Goal: Information Seeking & Learning: Compare options

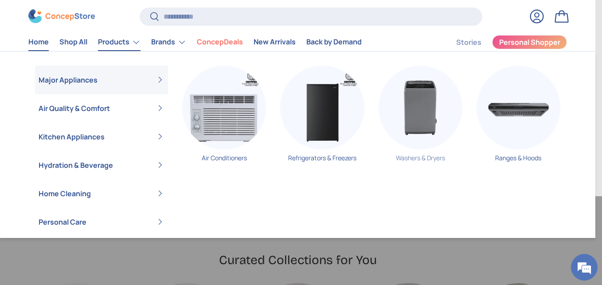
click at [420, 112] on img "Primary" at bounding box center [421, 108] width 84 height 84
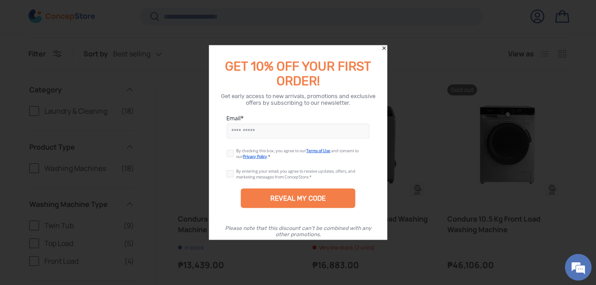
click at [386, 44] on div at bounding box center [298, 142] width 596 height 285
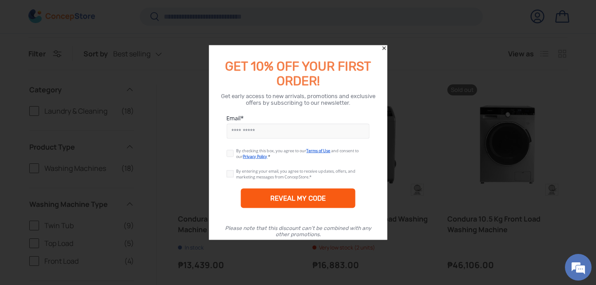
click at [309, 200] on div "REVEAL MY CODE" at bounding box center [297, 198] width 55 height 8
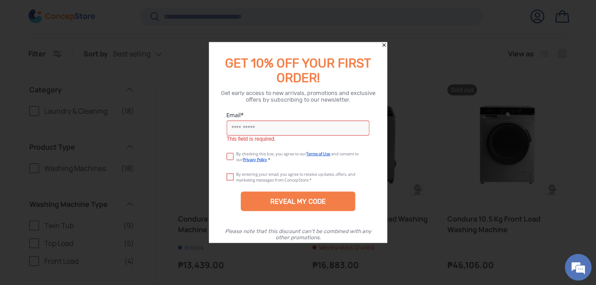
click at [383, 44] on icon "Close" at bounding box center [384, 45] width 6 height 6
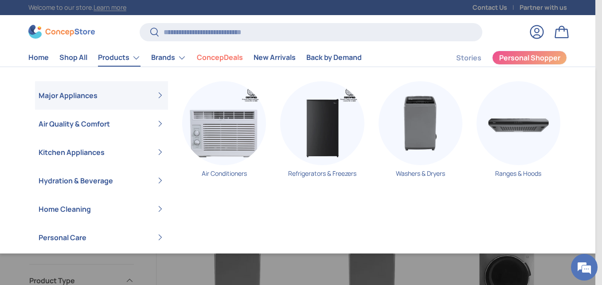
click at [118, 59] on link "Products" at bounding box center [119, 58] width 43 height 18
click at [513, 146] on img "Primary" at bounding box center [519, 123] width 84 height 84
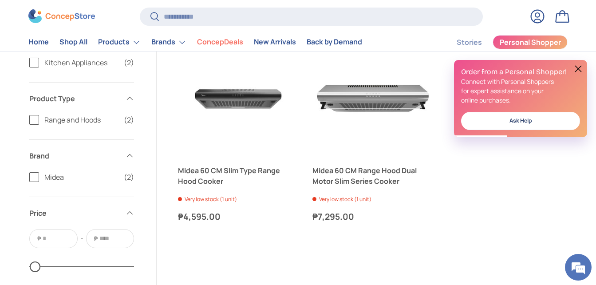
scroll to position [177, 0]
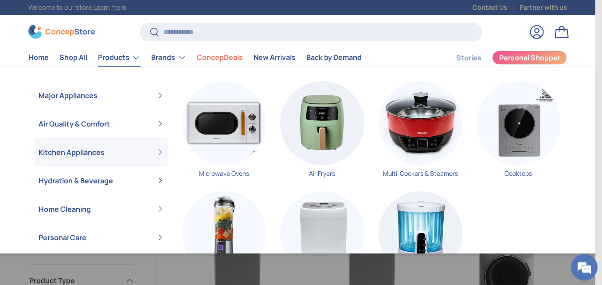
click at [91, 152] on link "Kitchen Appliances" at bounding box center [102, 152] width 126 height 28
click at [218, 127] on img "Primary" at bounding box center [224, 123] width 84 height 84
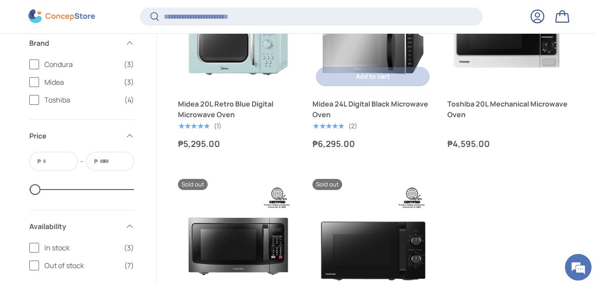
scroll to position [752, 0]
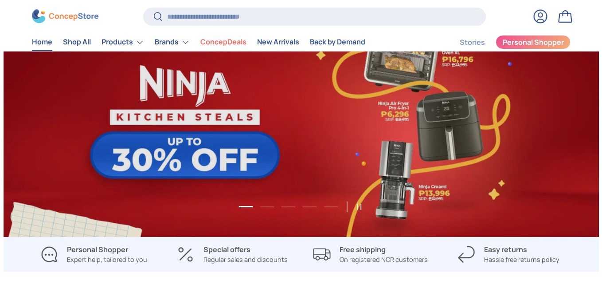
scroll to position [133, 0]
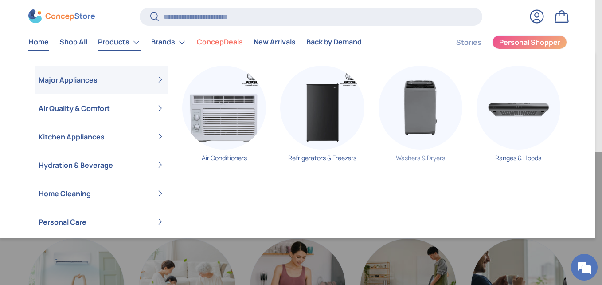
click at [421, 115] on img "Primary" at bounding box center [421, 108] width 84 height 84
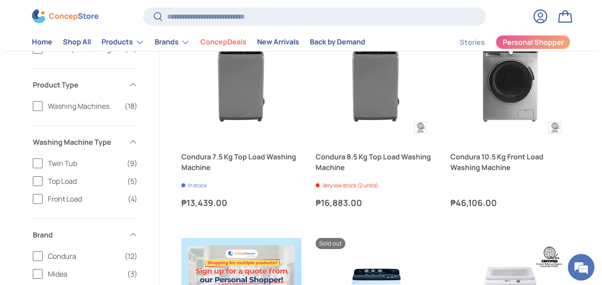
scroll to position [133, 0]
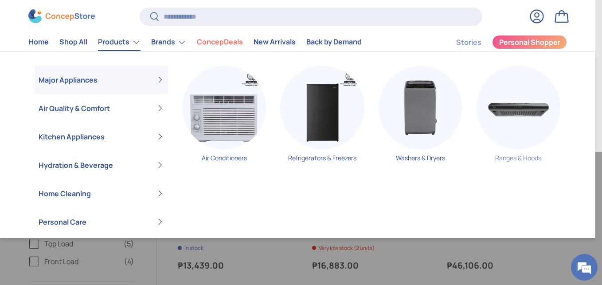
click at [527, 118] on img "Primary" at bounding box center [519, 108] width 84 height 84
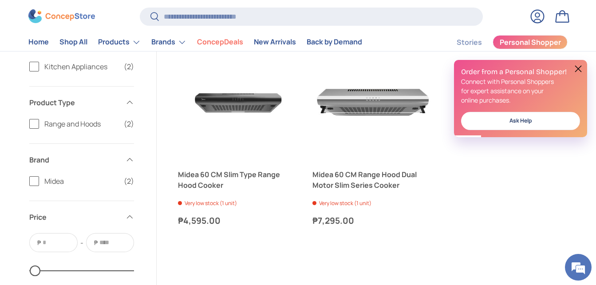
click at [527, 240] on div "Midea 60 CM Slim Type Range Hood Cooker Very low stock (1 unit) ₱4,595.00 Unit …" at bounding box center [373, 205] width 390 height 330
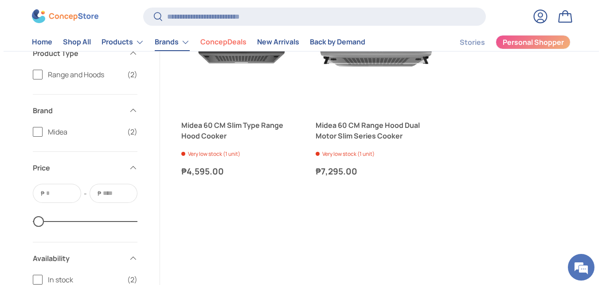
scroll to position [222, 0]
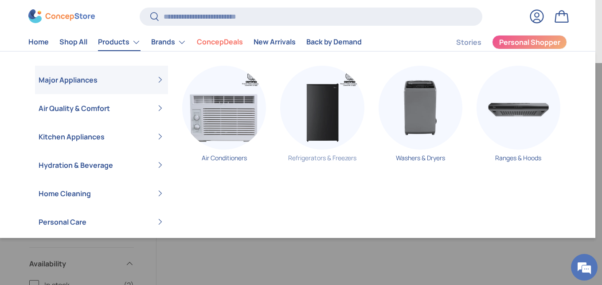
click at [327, 113] on img "Primary" at bounding box center [322, 108] width 84 height 84
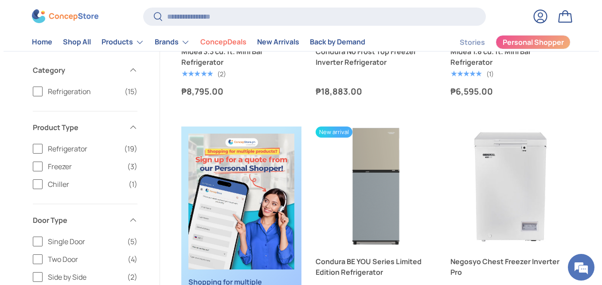
scroll to position [311, 0]
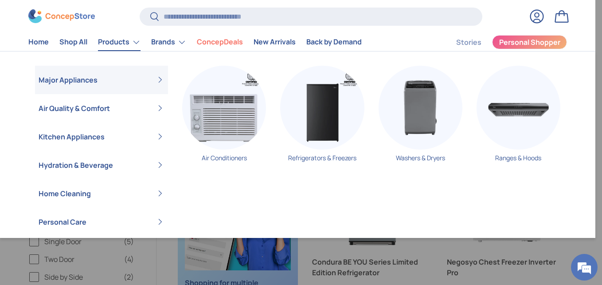
click at [113, 43] on link "Products" at bounding box center [119, 42] width 43 height 18
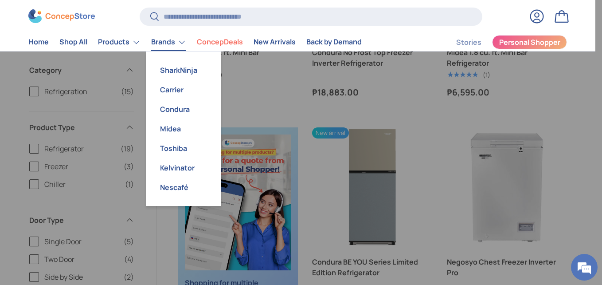
click at [172, 43] on link "Brands" at bounding box center [168, 42] width 35 height 18
click at [202, 167] on link "Kelvinator" at bounding box center [183, 168] width 65 height 20
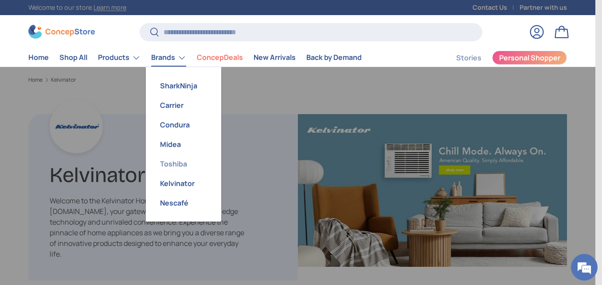
click at [174, 162] on link "Toshiba" at bounding box center [183, 164] width 65 height 20
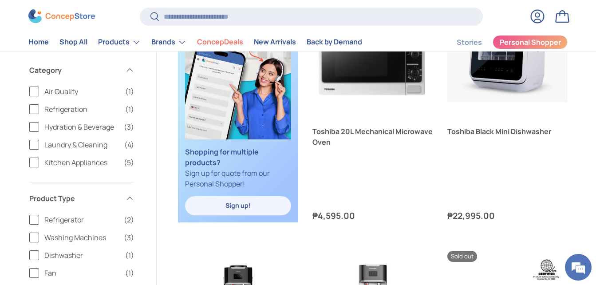
scroll to position [577, 0]
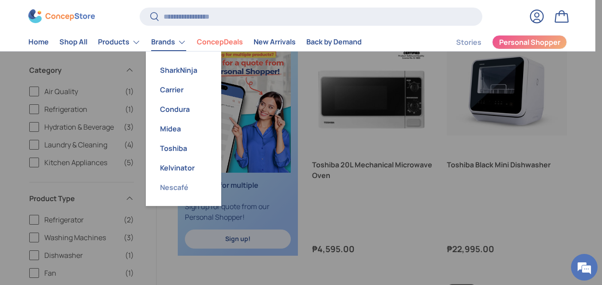
click at [175, 185] on link "Nescafé" at bounding box center [183, 187] width 65 height 20
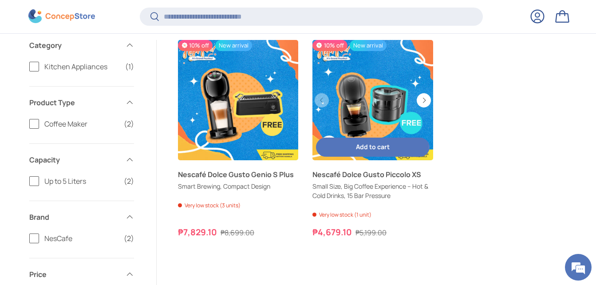
click at [352, 61] on link "Nescafé Dolce Gusto Piccolo XS" at bounding box center [372, 100] width 120 height 120
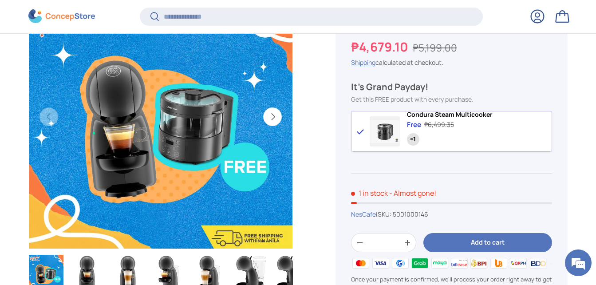
scroll to position [353, 0]
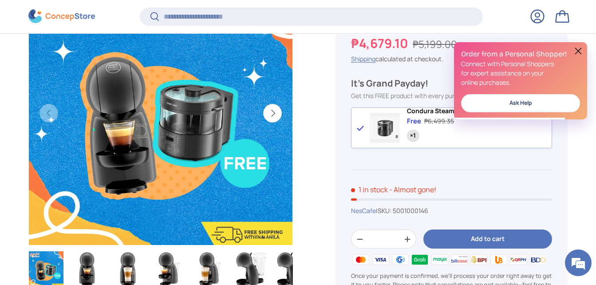
click at [576, 49] on button at bounding box center [578, 51] width 11 height 11
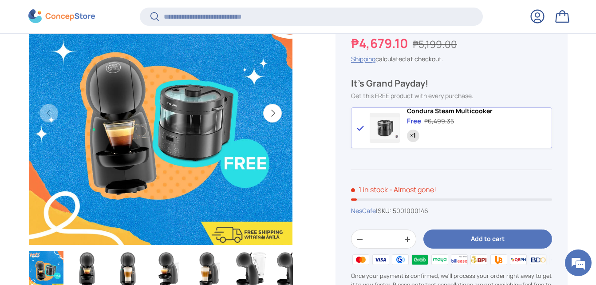
scroll to position [0, 0]
click at [443, 115] on span "Condura Steam Multicooker" at bounding box center [450, 110] width 86 height 8
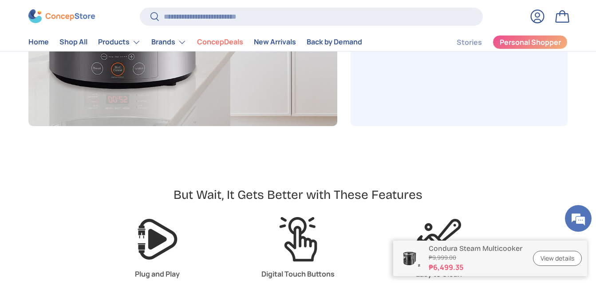
scroll to position [1686, 0]
